Goal: Transaction & Acquisition: Obtain resource

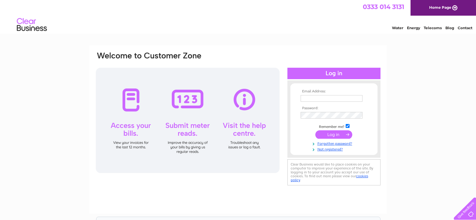
type input "bruce@adriadevelopments.co.uk"
click at [336, 137] on input "submit" at bounding box center [333, 134] width 37 height 8
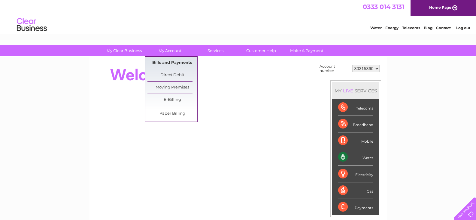
click at [175, 57] on link "Bills and Payments" at bounding box center [173, 63] width 50 height 12
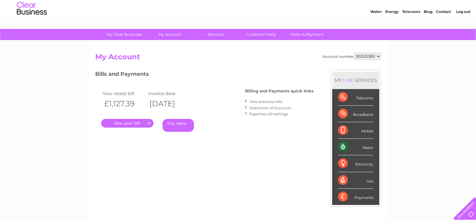
scroll to position [30, 0]
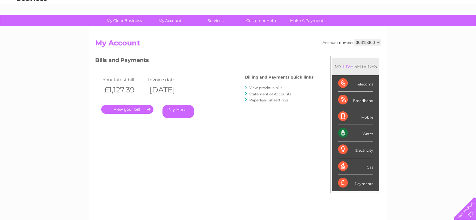
click at [261, 86] on link "View previous bills" at bounding box center [265, 87] width 33 height 5
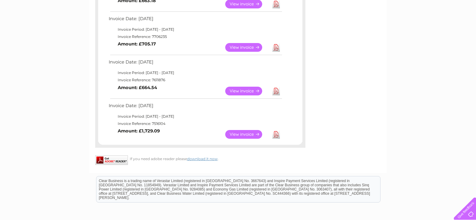
scroll to position [272, 0]
click at [275, 133] on link "Download" at bounding box center [276, 133] width 8 height 9
click at [244, 92] on link "View" at bounding box center [247, 90] width 44 height 9
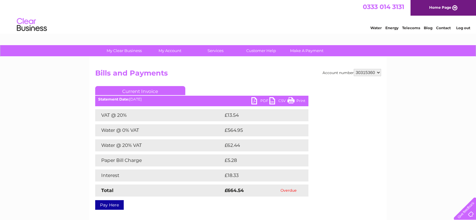
click at [253, 102] on link "PDF" at bounding box center [260, 101] width 18 height 9
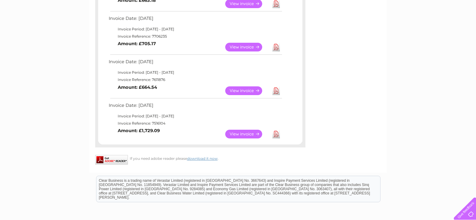
click at [233, 44] on link "View" at bounding box center [247, 47] width 44 height 9
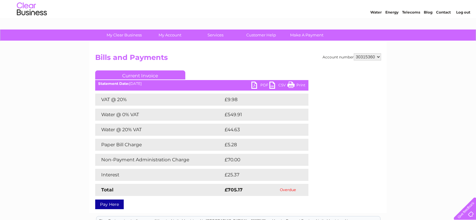
scroll to position [30, 0]
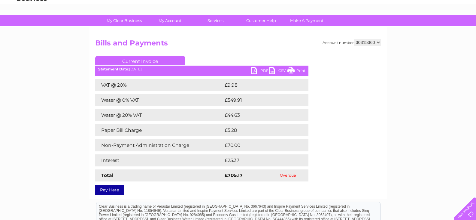
click at [256, 71] on link "PDF" at bounding box center [260, 71] width 18 height 9
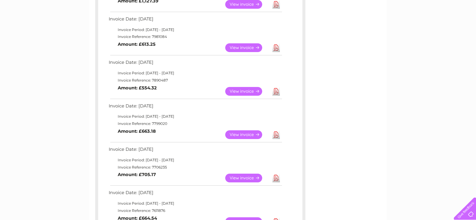
scroll to position [152, 0]
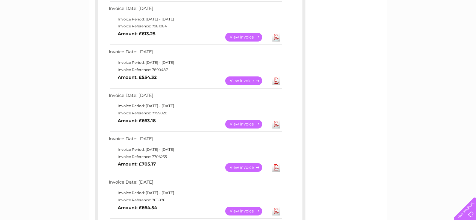
click at [275, 123] on link "Download" at bounding box center [276, 124] width 8 height 9
click at [276, 79] on link "Download" at bounding box center [276, 80] width 8 height 9
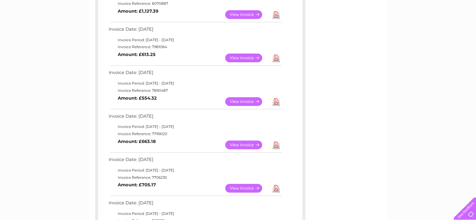
scroll to position [122, 0]
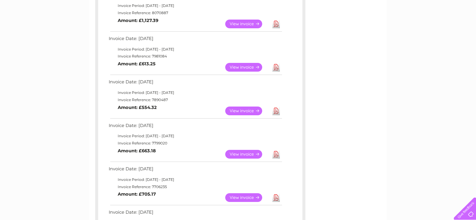
click at [280, 65] on td "Download" at bounding box center [276, 67] width 11 height 12
click at [277, 68] on link "Download" at bounding box center [276, 67] width 8 height 9
